Goal: Task Accomplishment & Management: Use online tool/utility

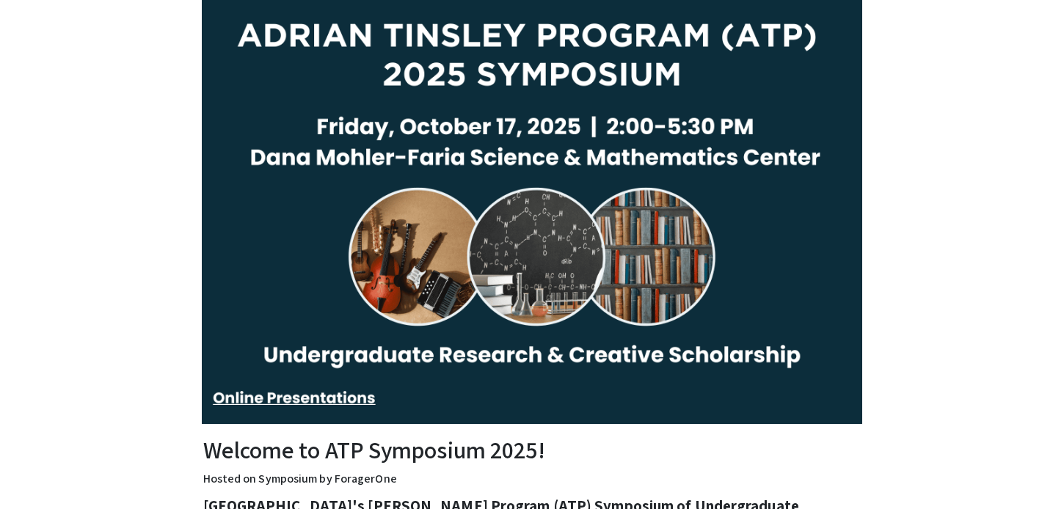
scroll to position [76, 0]
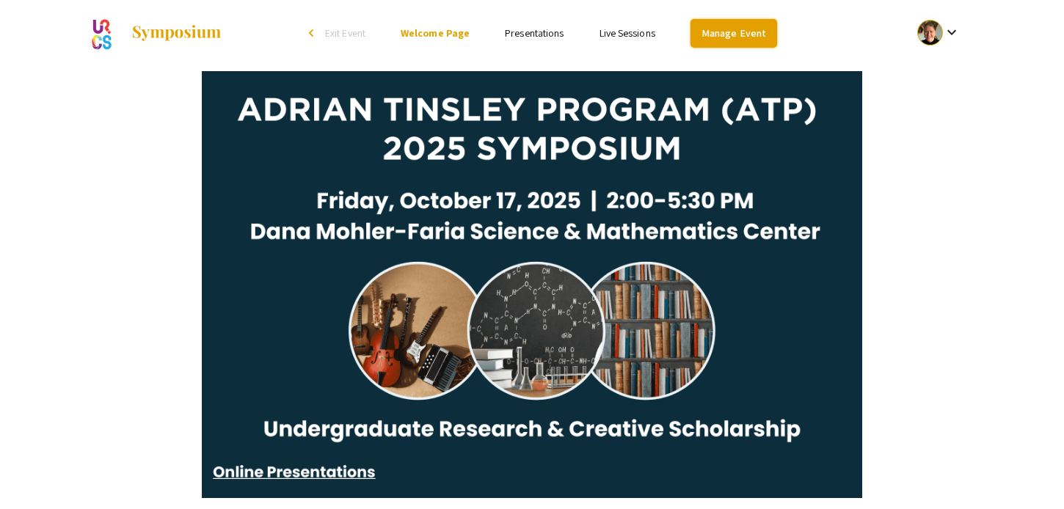
click at [741, 41] on link "Manage Event" at bounding box center [734, 33] width 87 height 29
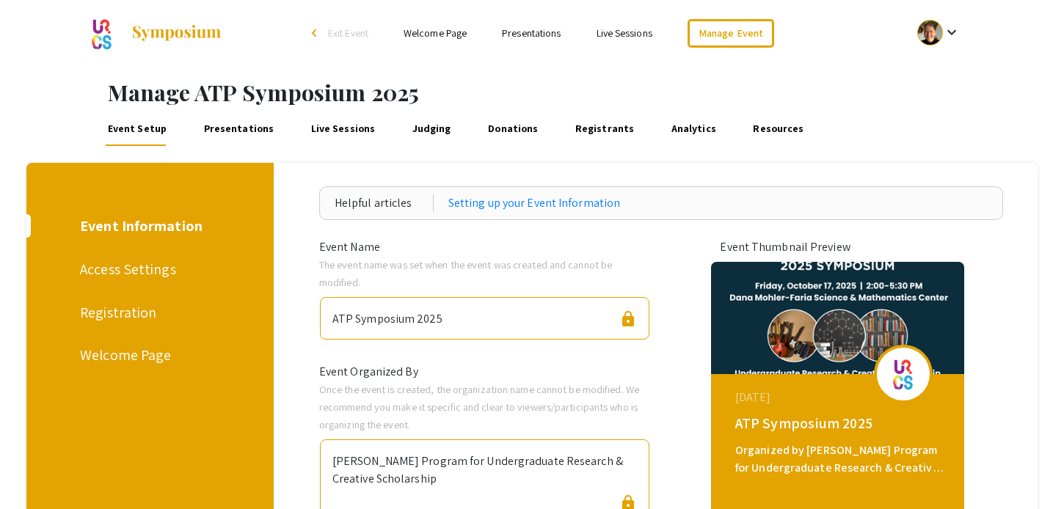
click at [255, 131] on link "Presentations" at bounding box center [239, 128] width 76 height 35
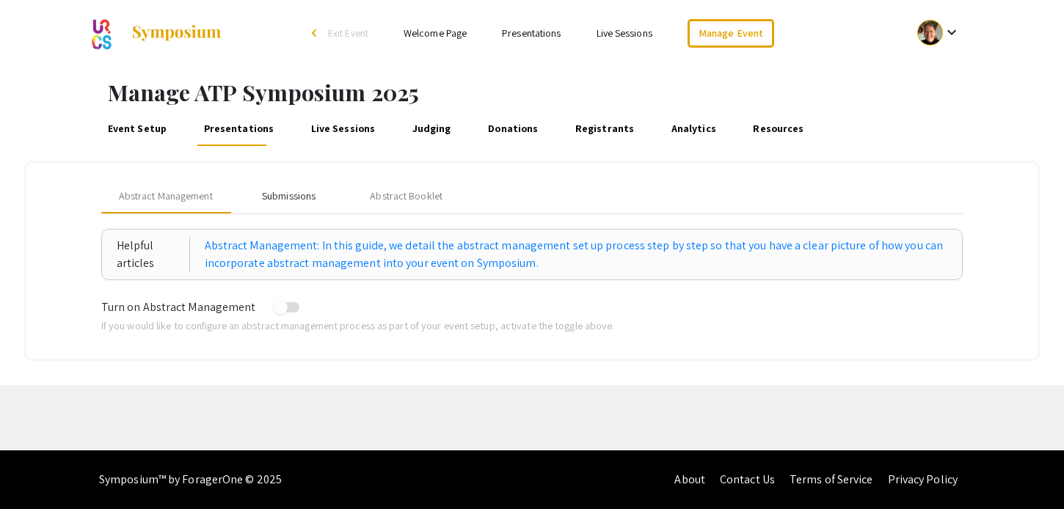
click at [272, 192] on div "Submissions" at bounding box center [289, 196] width 54 height 15
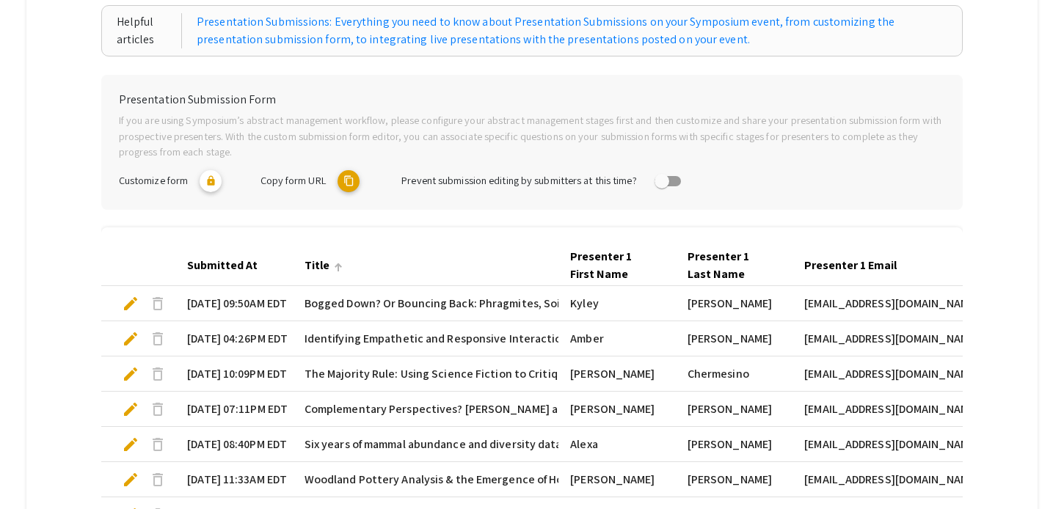
scroll to position [512, 0]
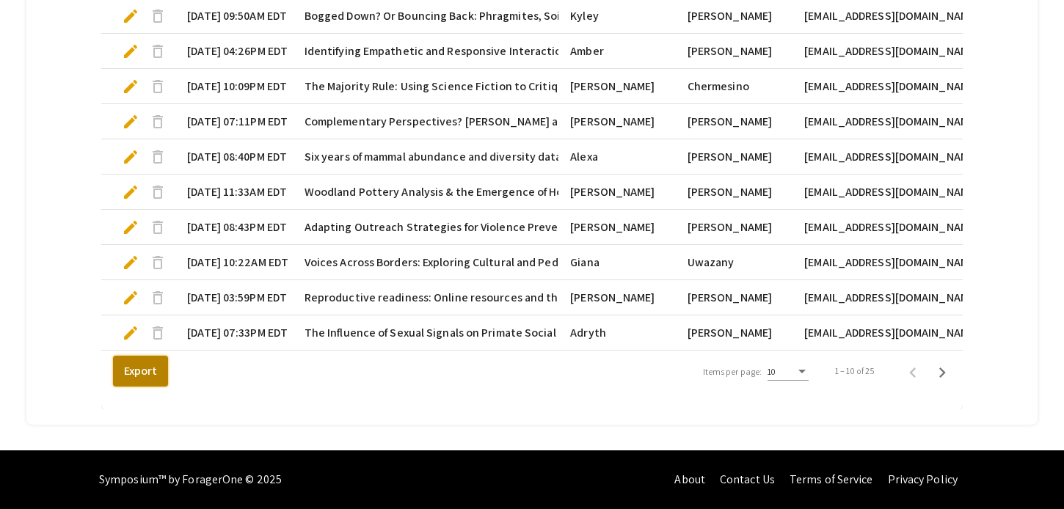
click at [153, 371] on button "Export" at bounding box center [140, 371] width 55 height 31
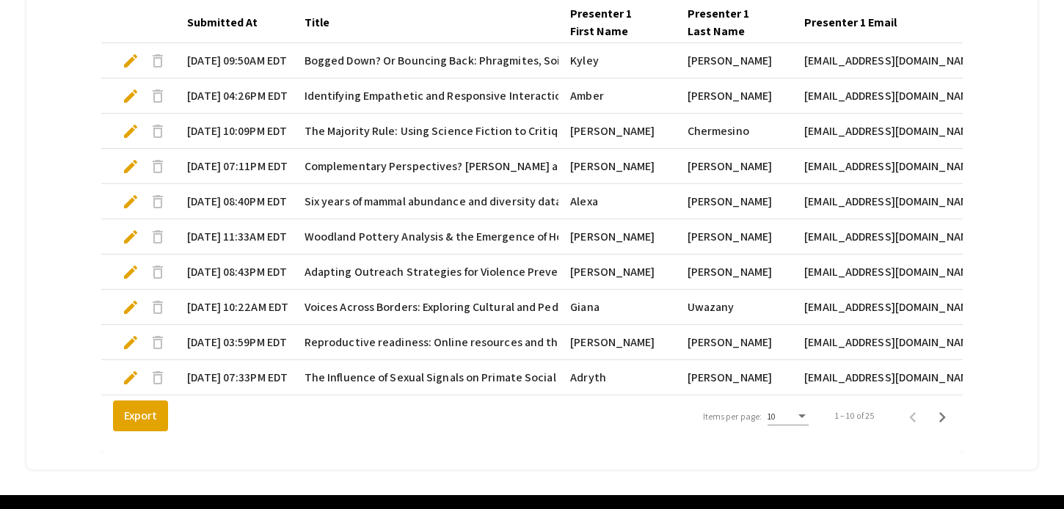
scroll to position [469, 0]
